Goal: Find specific page/section: Find specific page/section

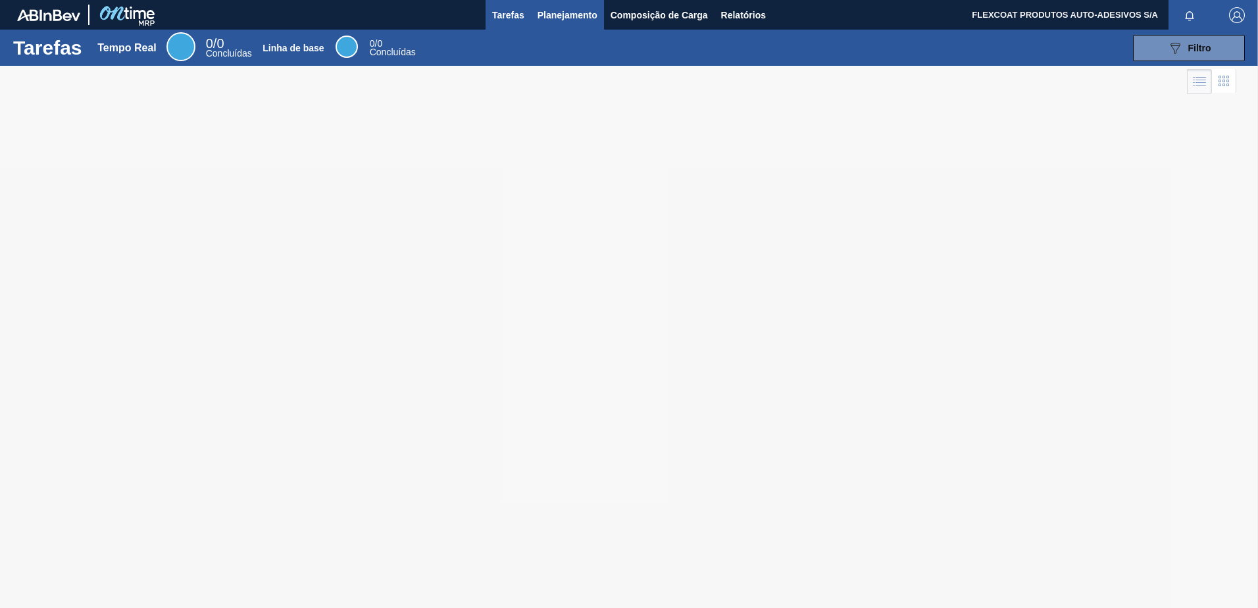
click at [565, 15] on span "Planejamento" at bounding box center [568, 15] width 60 height 16
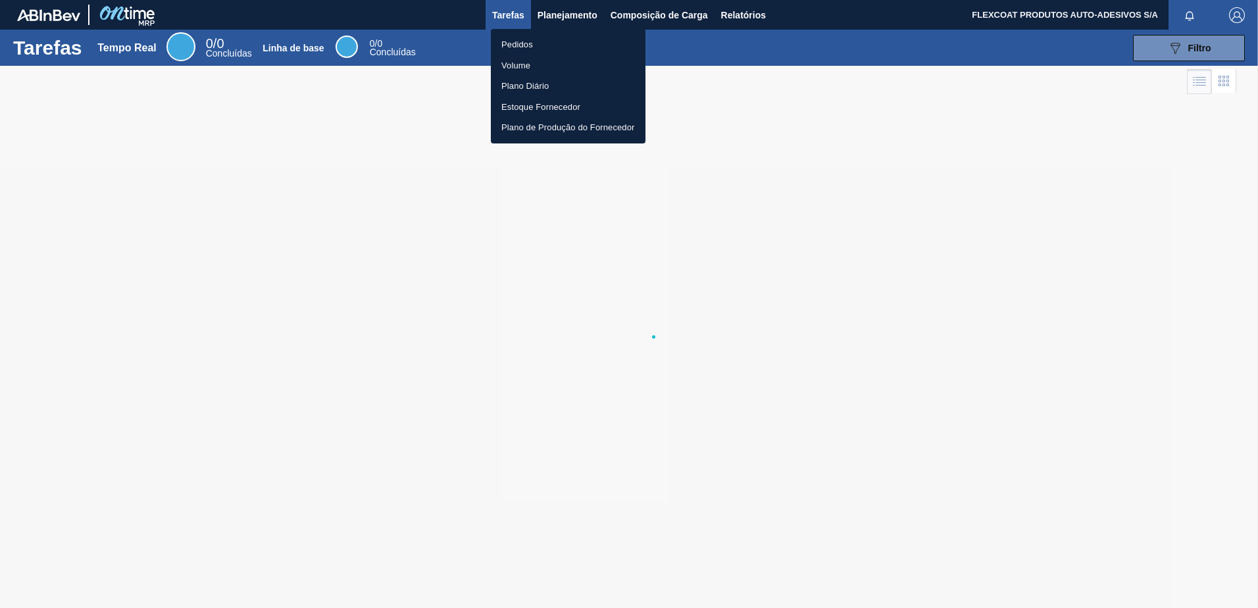
click at [509, 42] on li "Pedidos" at bounding box center [568, 44] width 155 height 21
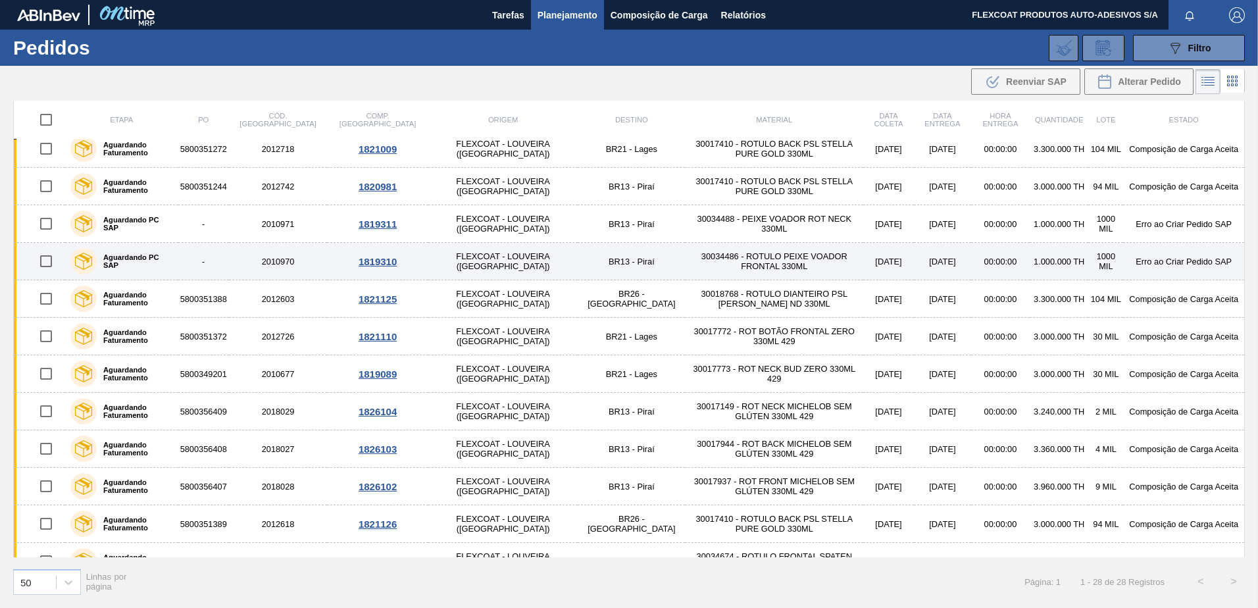
scroll to position [633, 0]
